Goal: Task Accomplishment & Management: Manage account settings

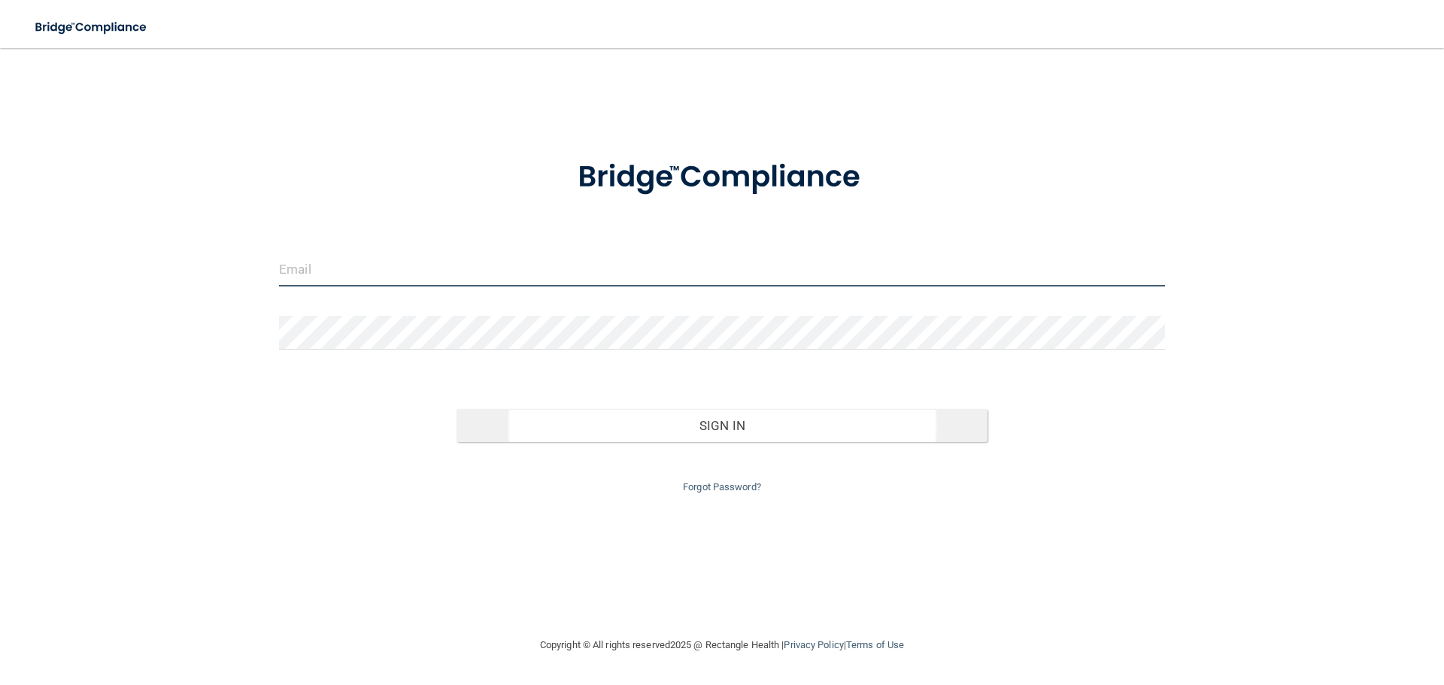
type input "[PERSON_NAME][EMAIL_ADDRESS][PERSON_NAME][DOMAIN_NAME]"
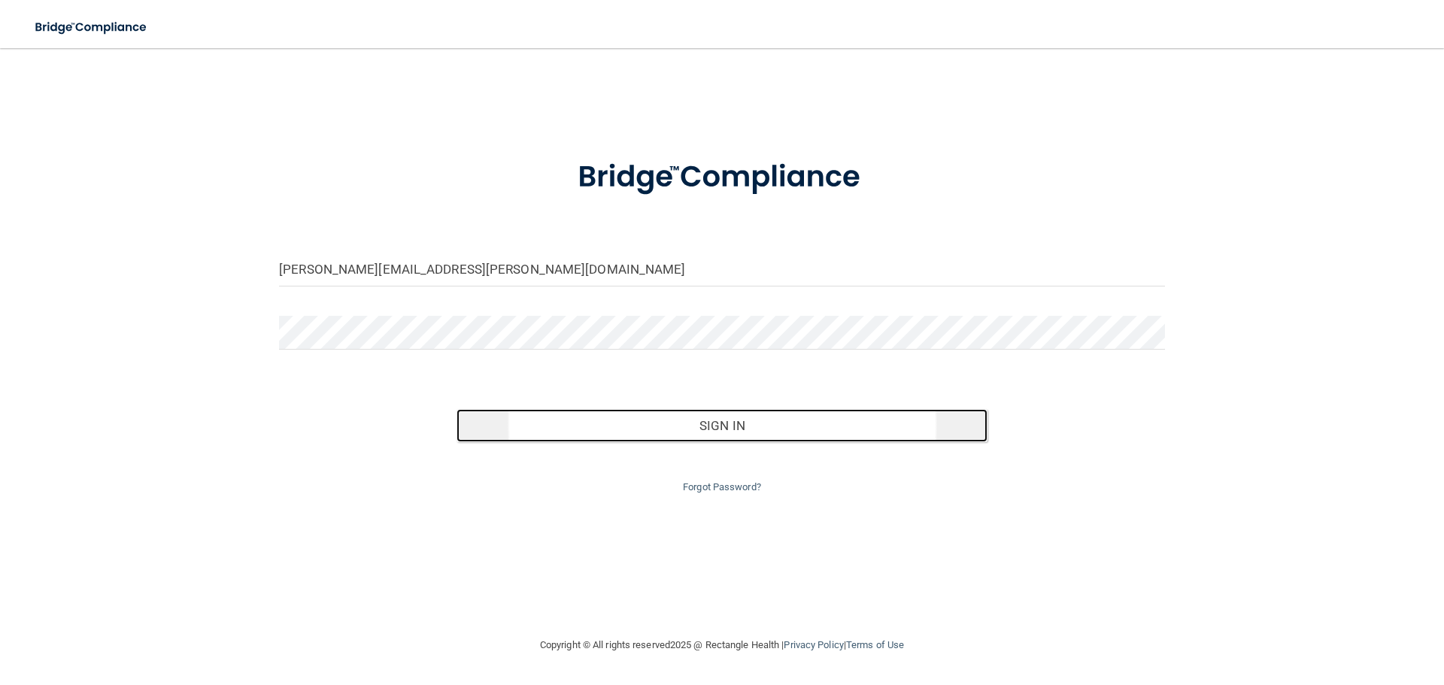
click at [718, 429] on button "Sign In" at bounding box center [723, 425] width 532 height 33
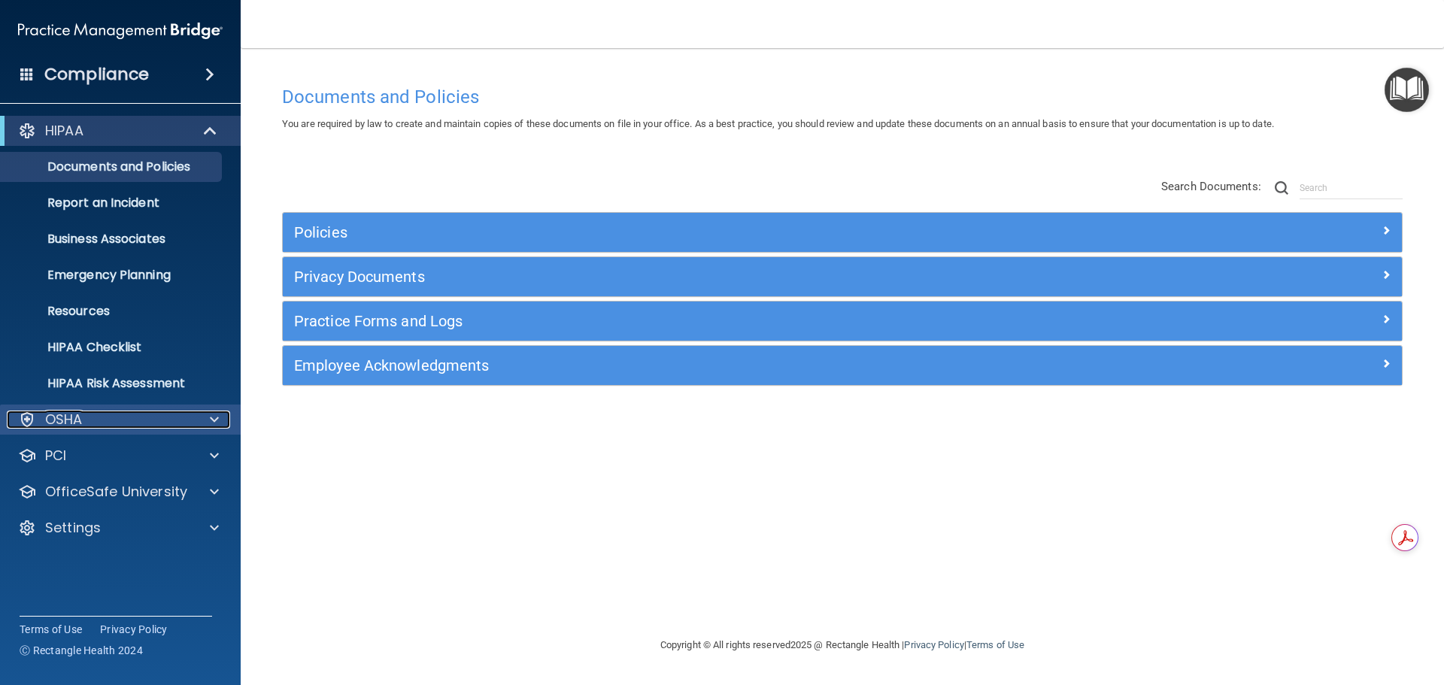
click at [118, 418] on div "OSHA" at bounding box center [100, 420] width 187 height 18
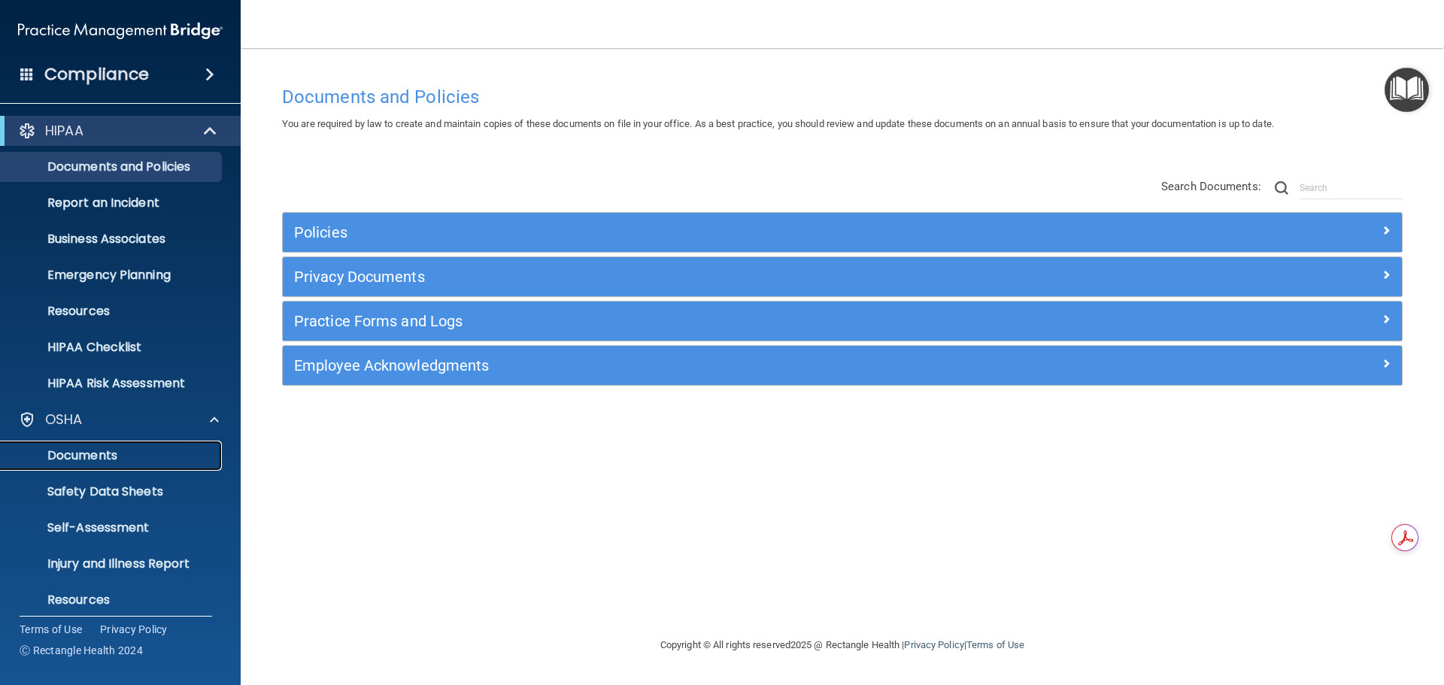
click at [75, 456] on p "Documents" at bounding box center [112, 455] width 205 height 15
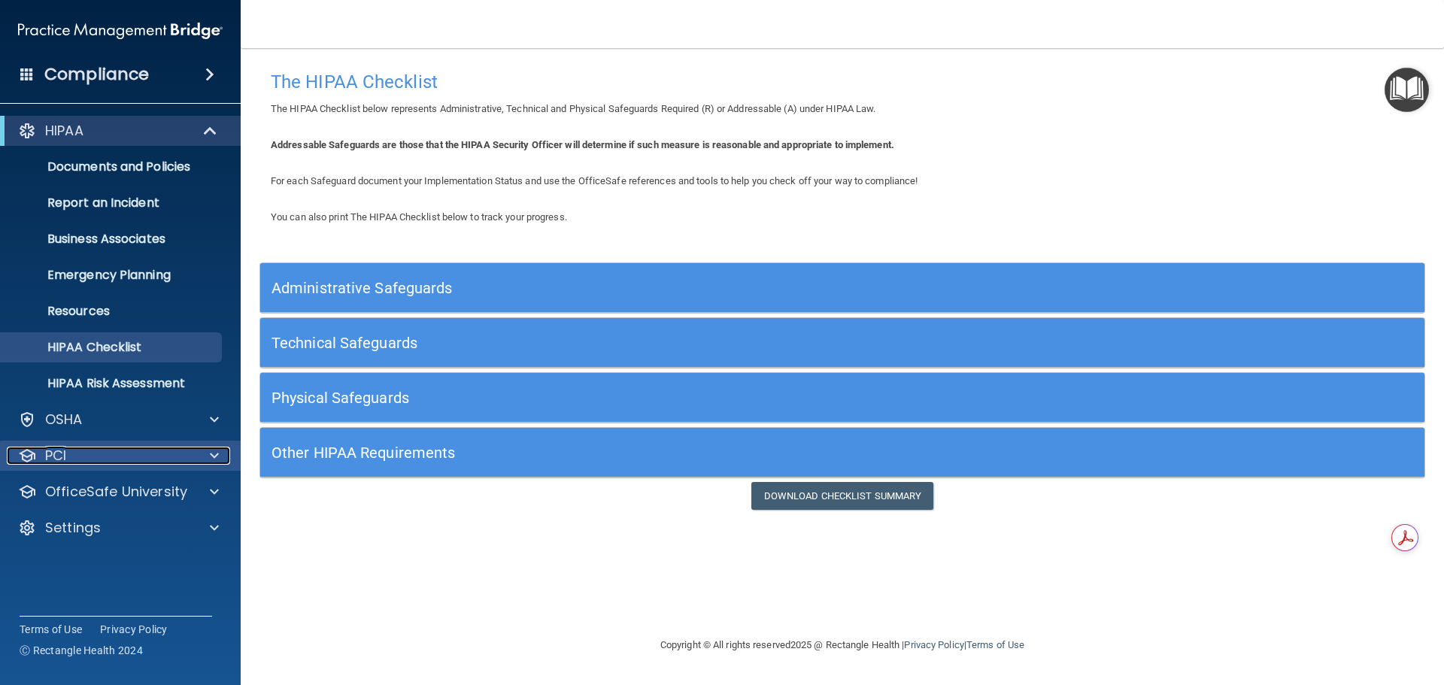
click at [127, 455] on div "PCI" at bounding box center [100, 456] width 187 height 18
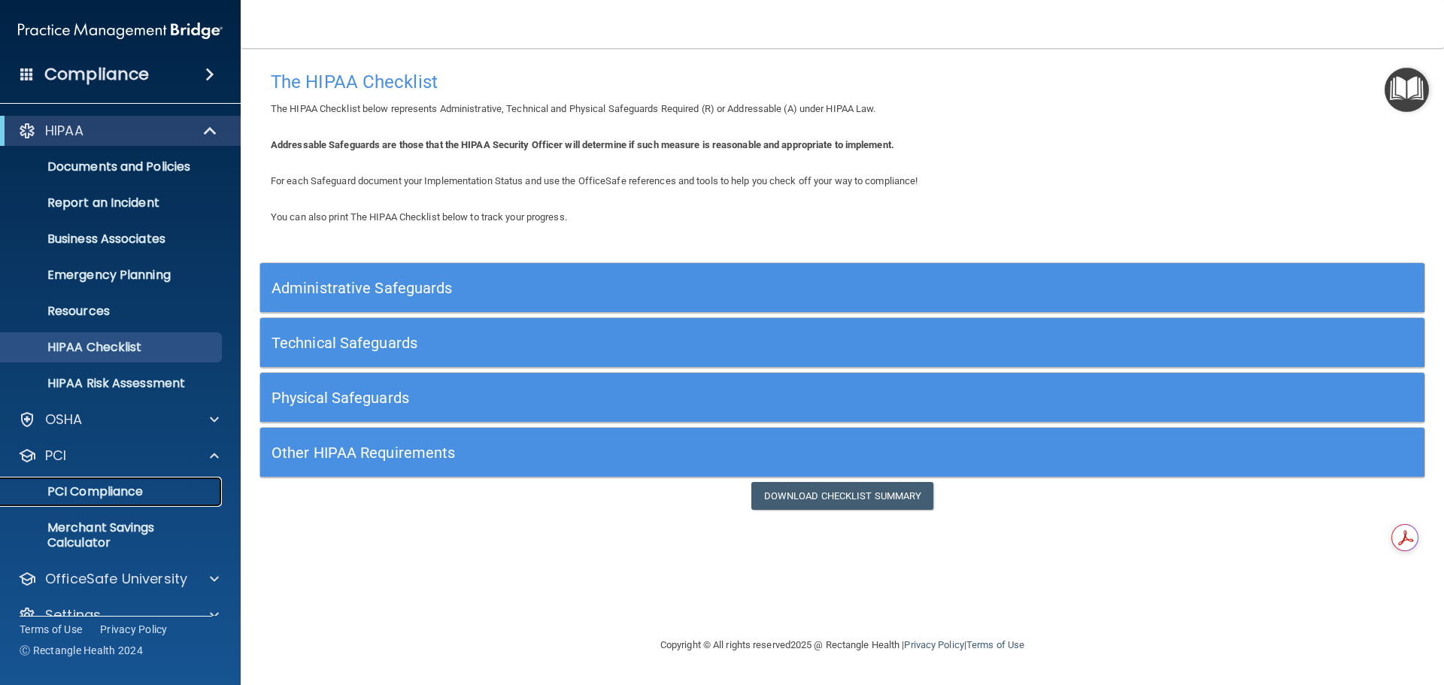
click at [129, 491] on p "PCI Compliance" at bounding box center [112, 491] width 205 height 15
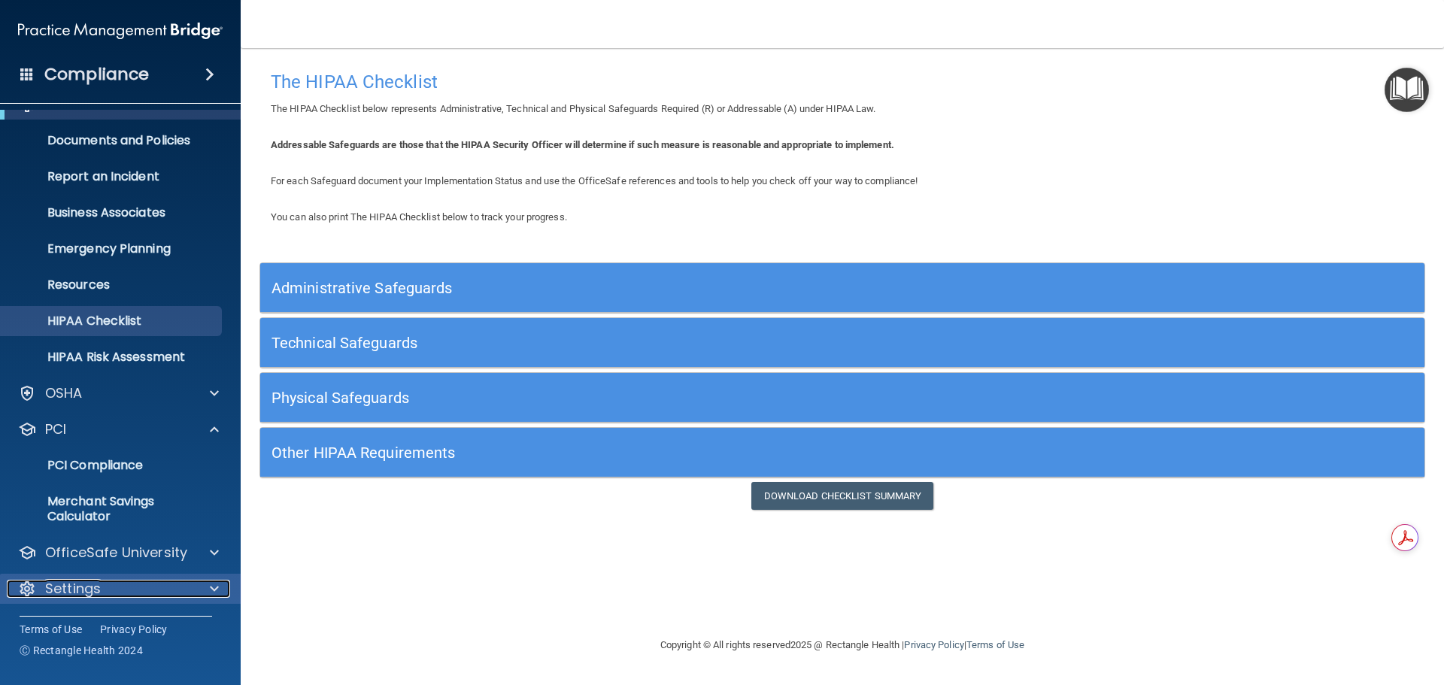
click at [62, 593] on p "Settings" at bounding box center [73, 589] width 56 height 18
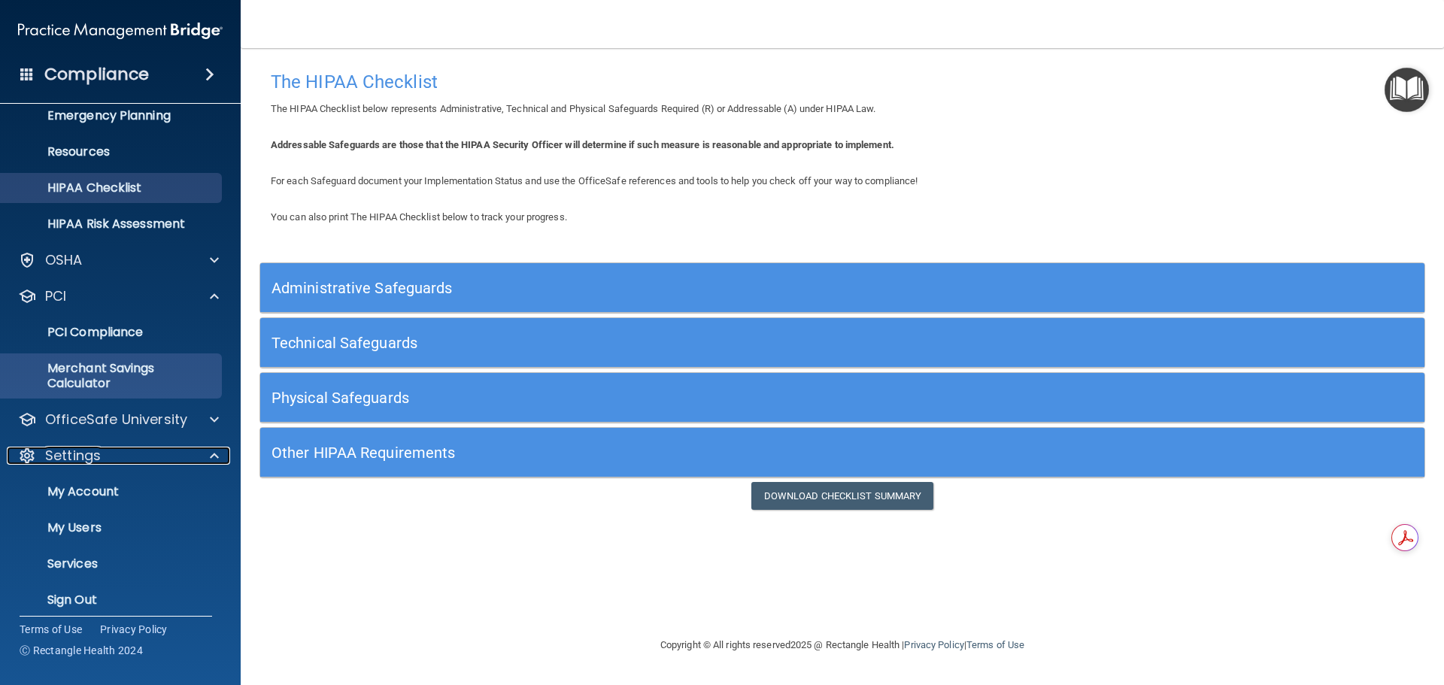
scroll to position [171, 0]
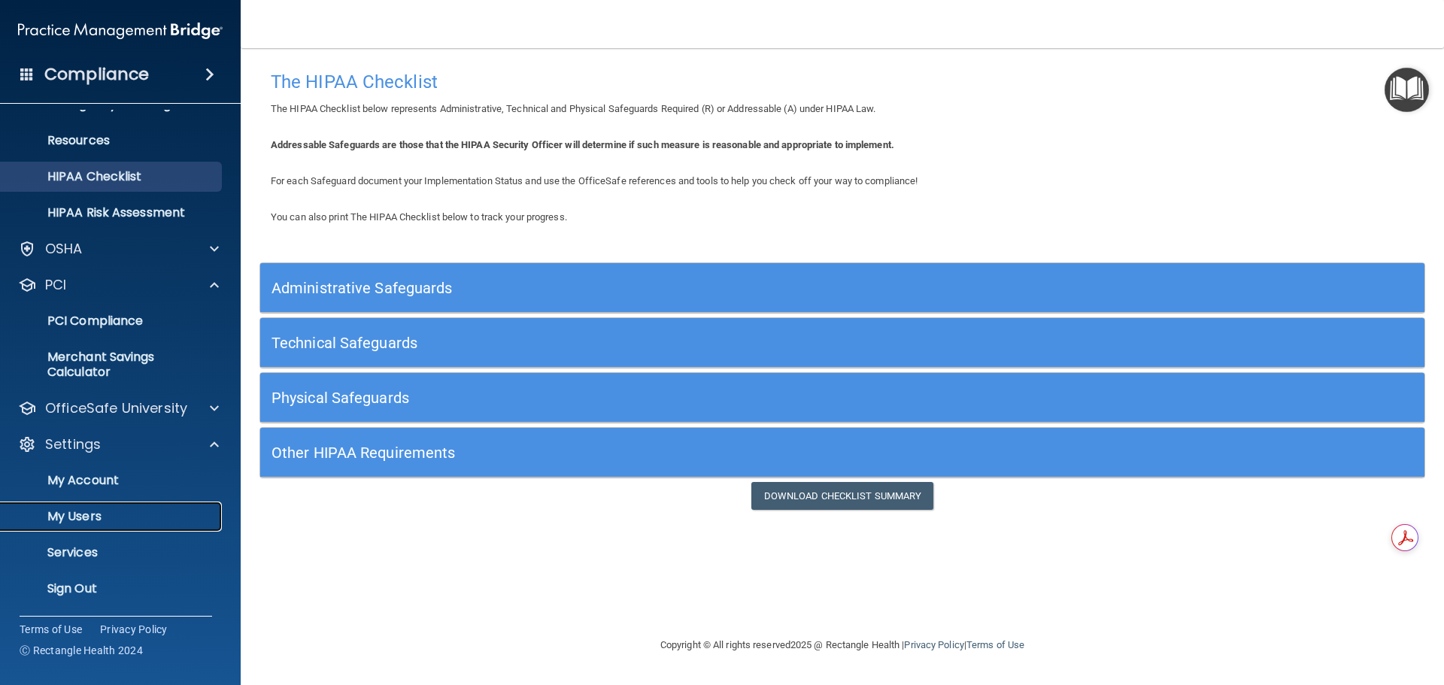
click at [73, 517] on p "My Users" at bounding box center [112, 516] width 205 height 15
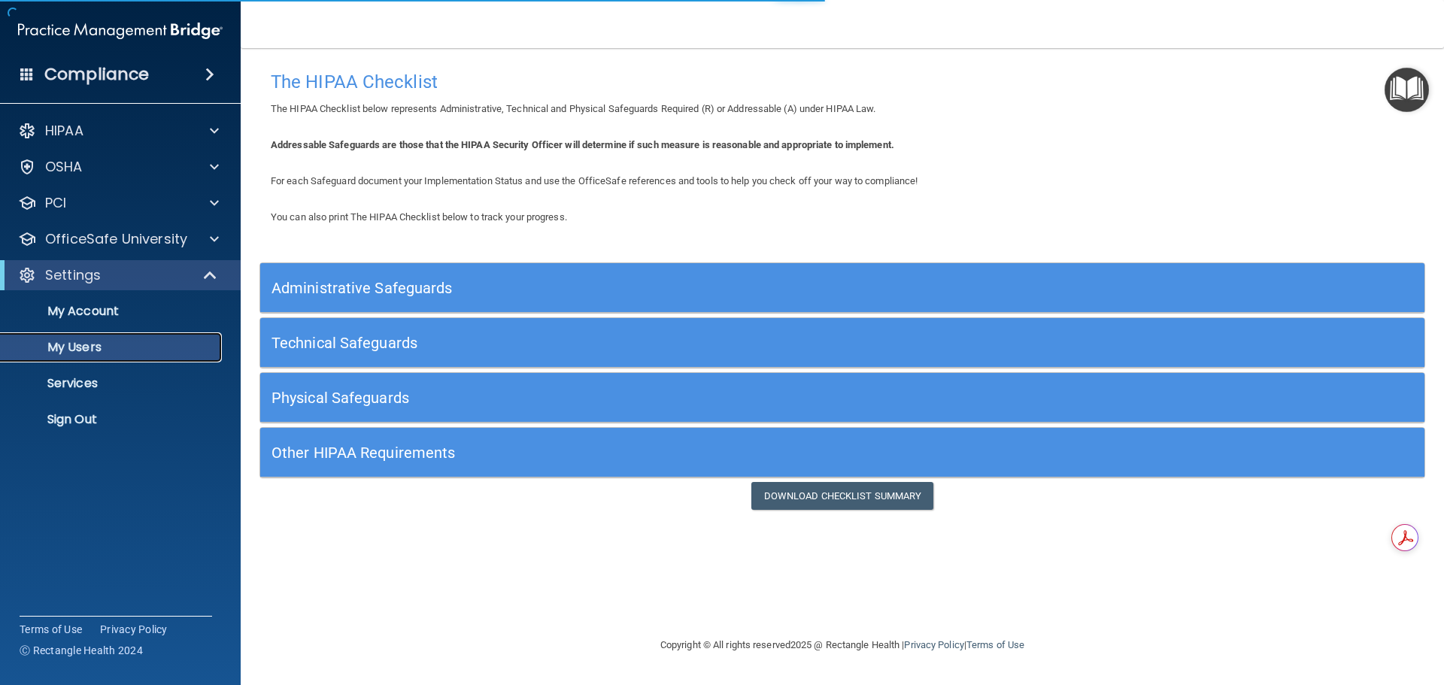
select select "20"
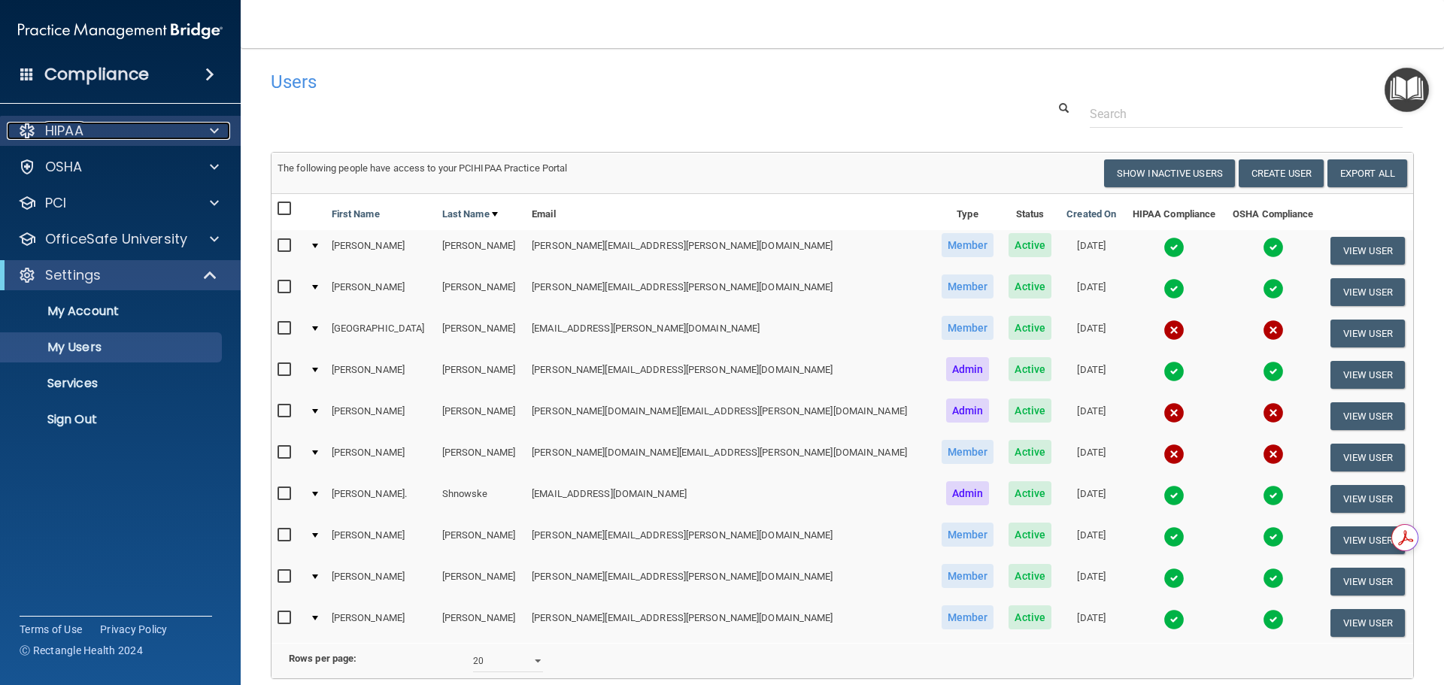
click at [77, 130] on p "HIPAA" at bounding box center [64, 131] width 38 height 18
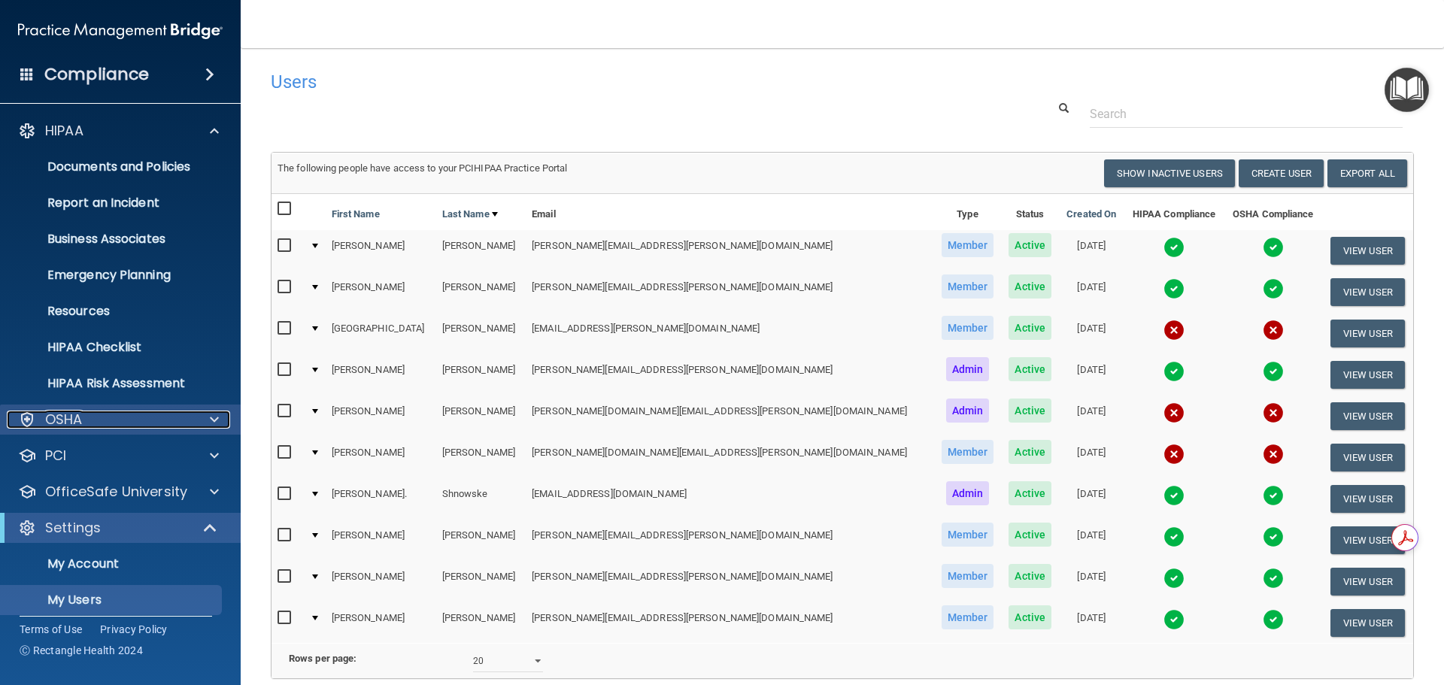
drag, startPoint x: 66, startPoint y: 418, endPoint x: 86, endPoint y: 420, distance: 19.6
click at [68, 418] on p "OSHA" at bounding box center [64, 420] width 38 height 18
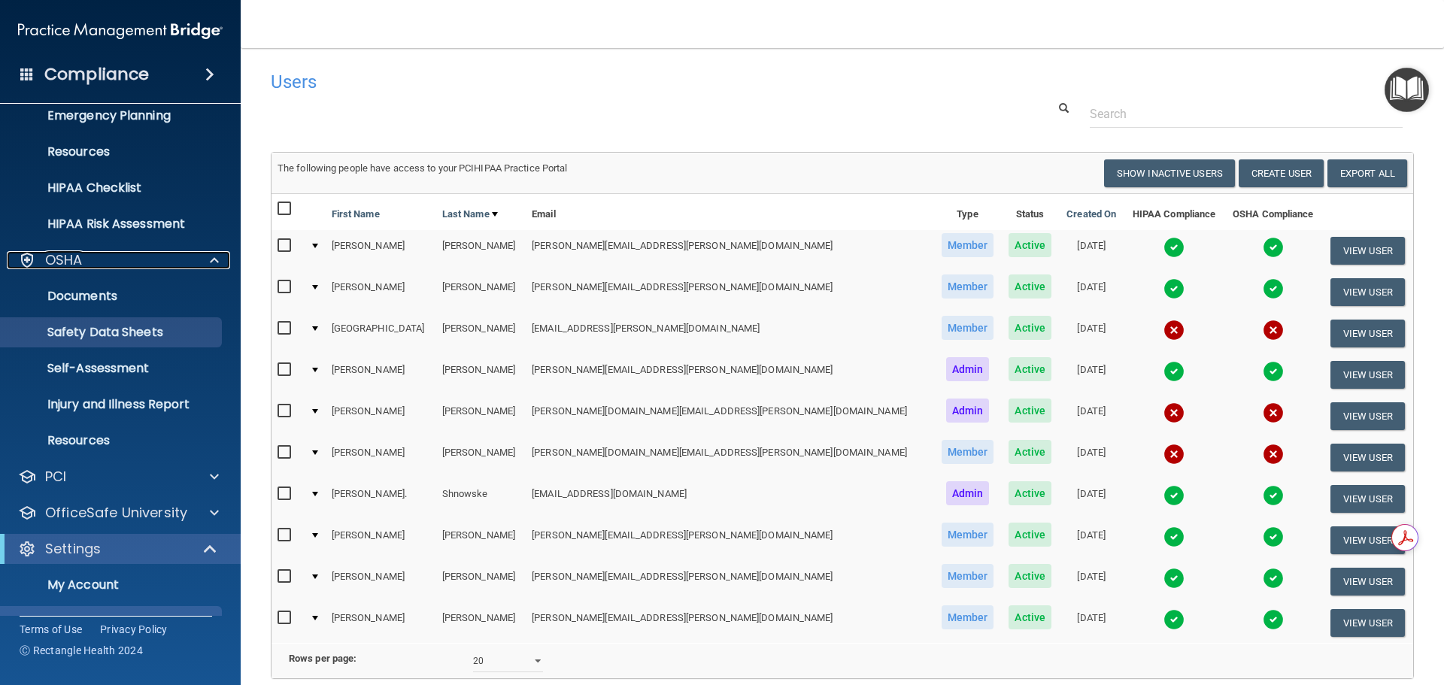
scroll to position [264, 0]
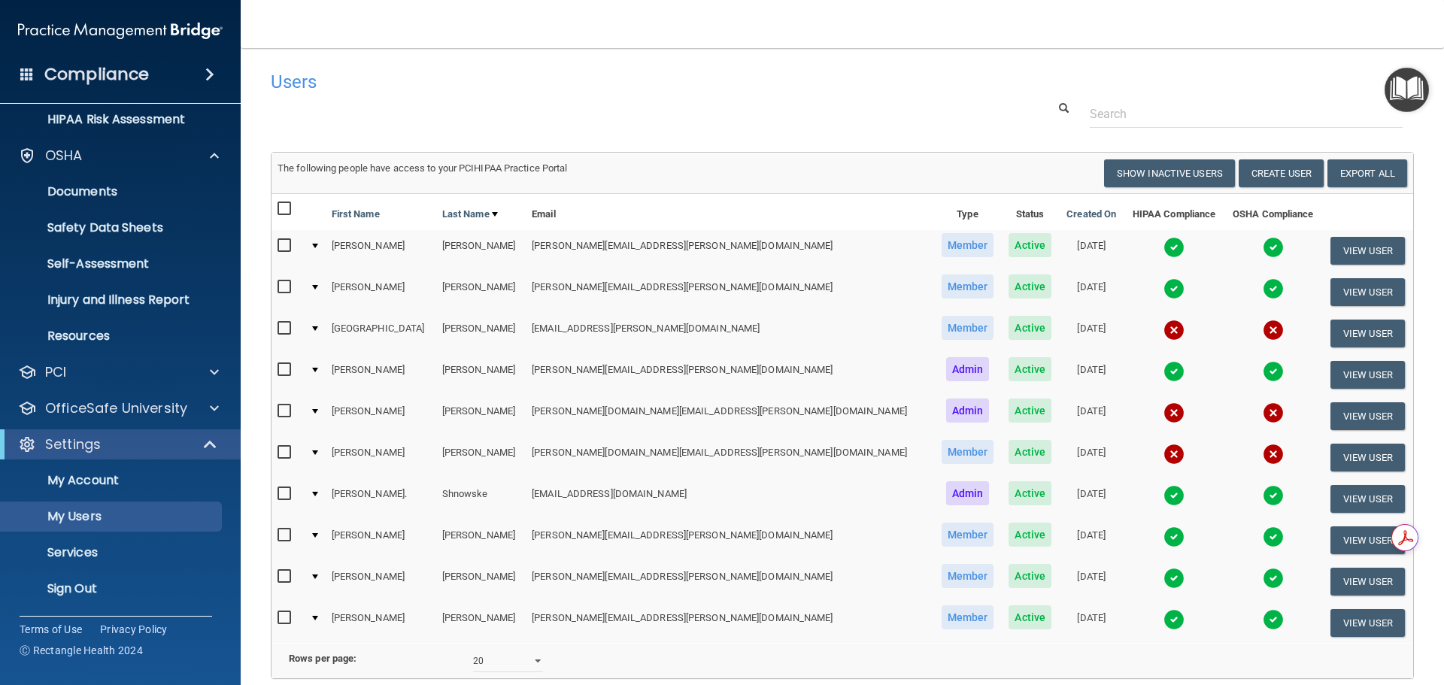
click at [1424, 391] on main "Users Success! New user created. × Error! The user couldn't be created. × Succe…" at bounding box center [842, 366] width 1203 height 637
